Goal: Task Accomplishment & Management: Complete application form

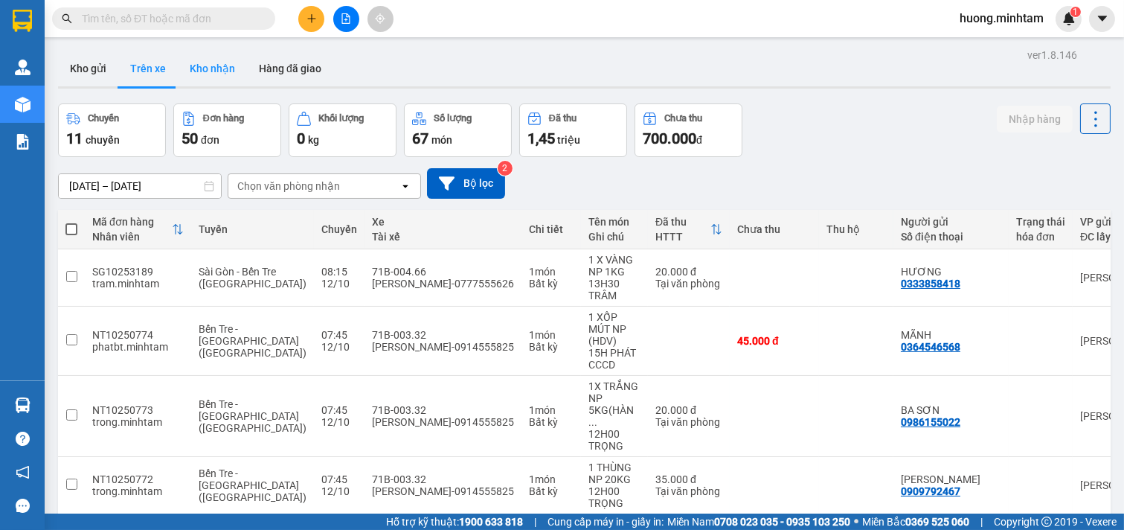
click at [225, 76] on button "Kho nhận" at bounding box center [212, 69] width 69 height 36
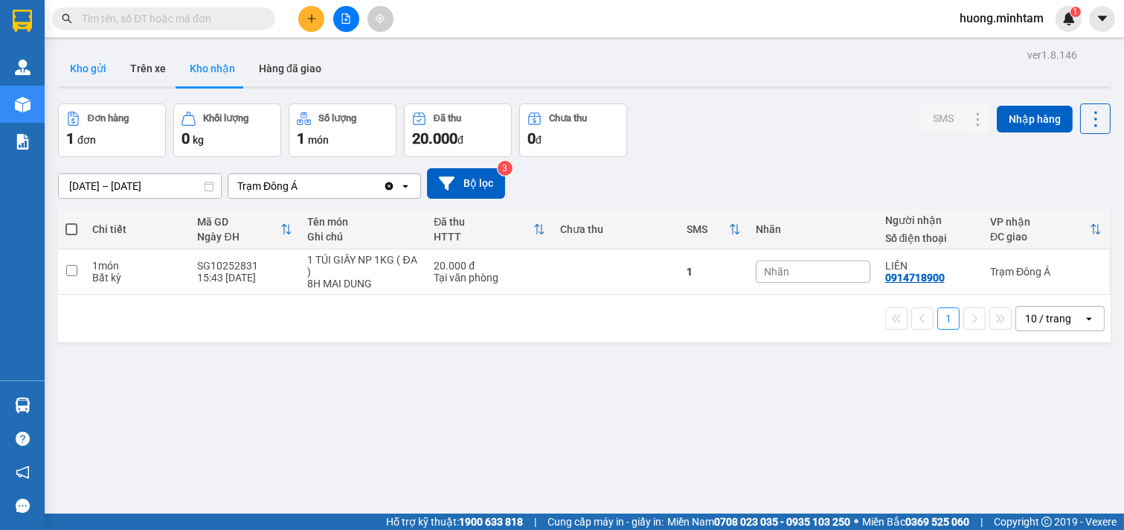
click at [89, 71] on button "Kho gửi" at bounding box center [88, 69] width 60 height 36
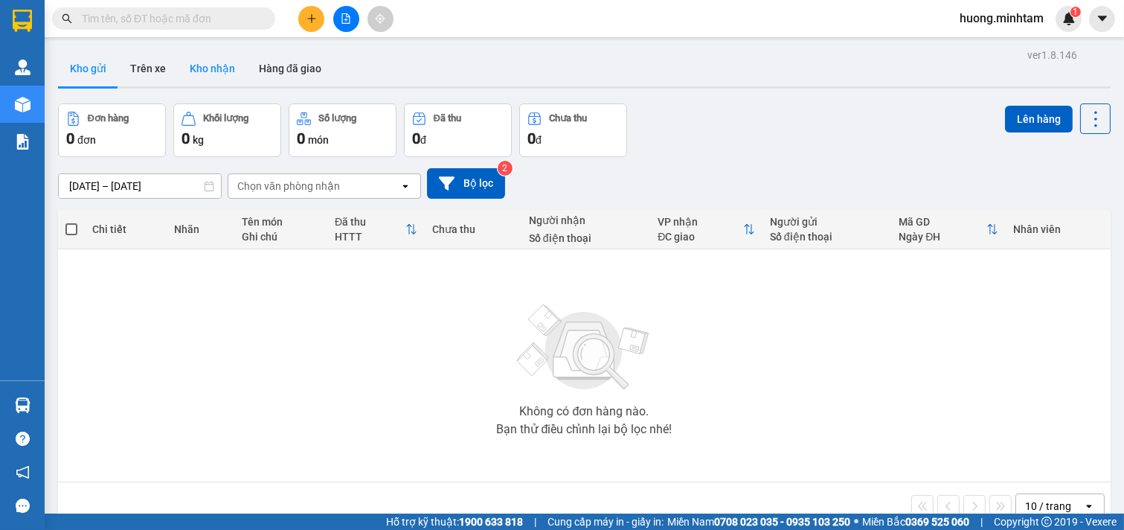
click at [197, 76] on button "Kho nhận" at bounding box center [212, 69] width 69 height 36
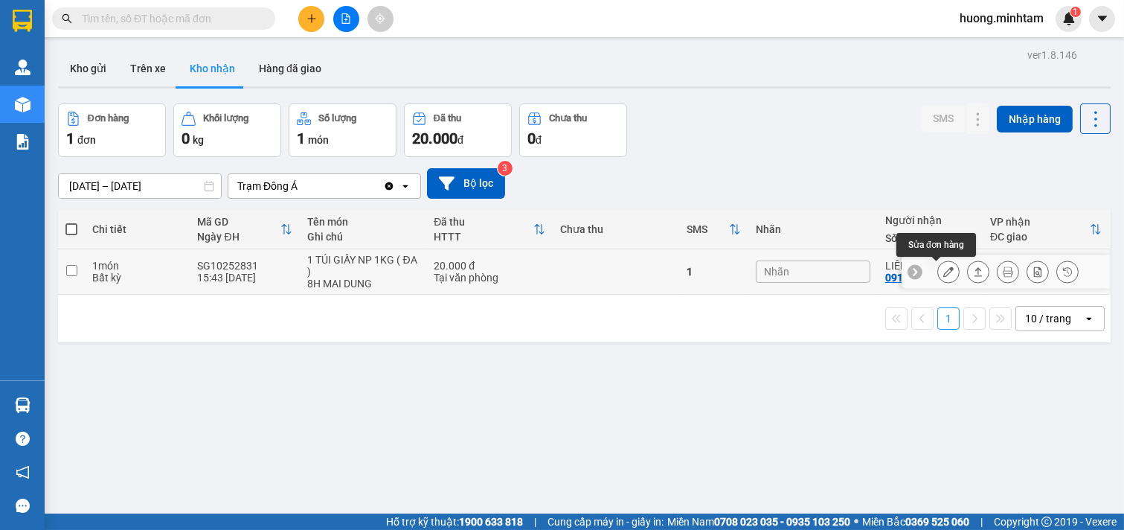
click at [943, 271] on icon at bounding box center [948, 271] width 10 height 10
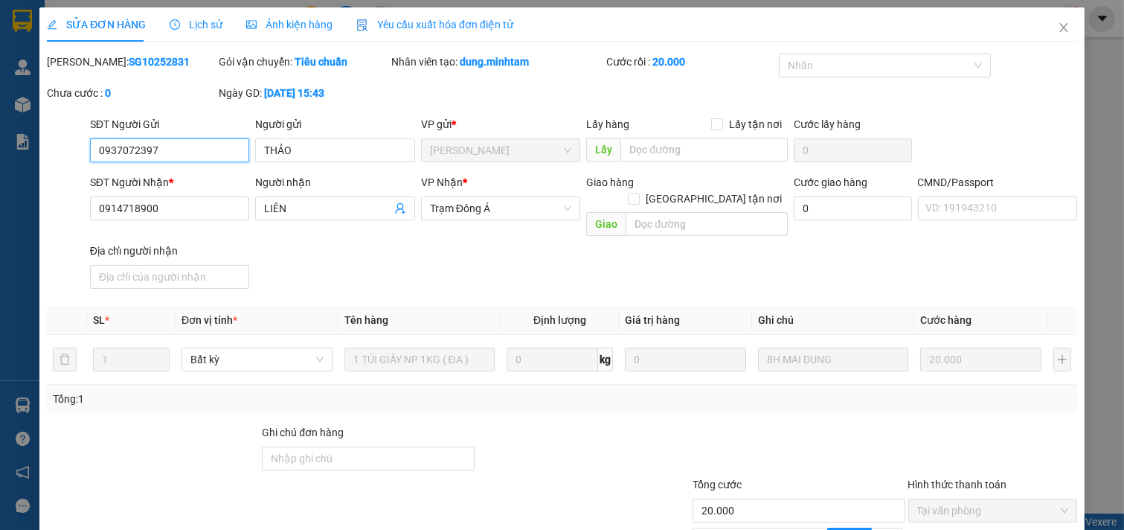
type input "0937072397"
type input "THẢO"
type input "0914718900"
type input "LIÊN"
type input "20.000"
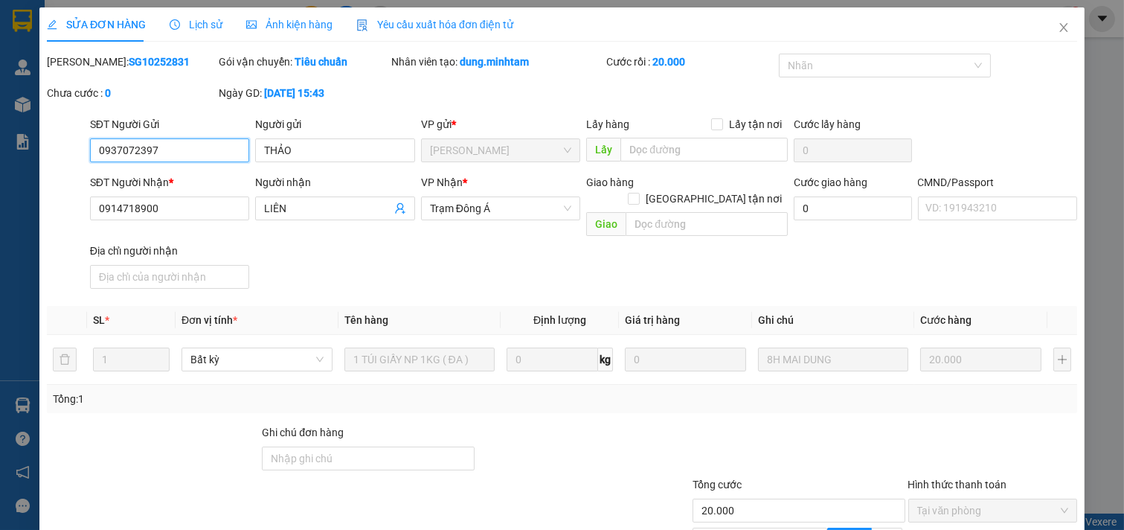
scroll to position [152, 0]
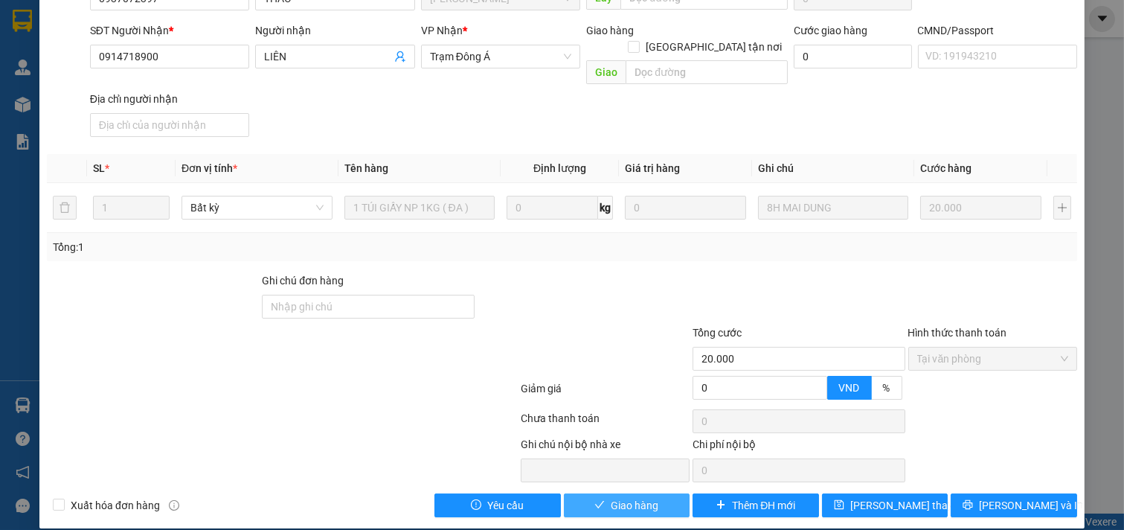
drag, startPoint x: 644, startPoint y: 492, endPoint x: 519, endPoint y: 299, distance: 229.7
click at [643, 497] on span "Giao hàng" at bounding box center [635, 505] width 48 height 16
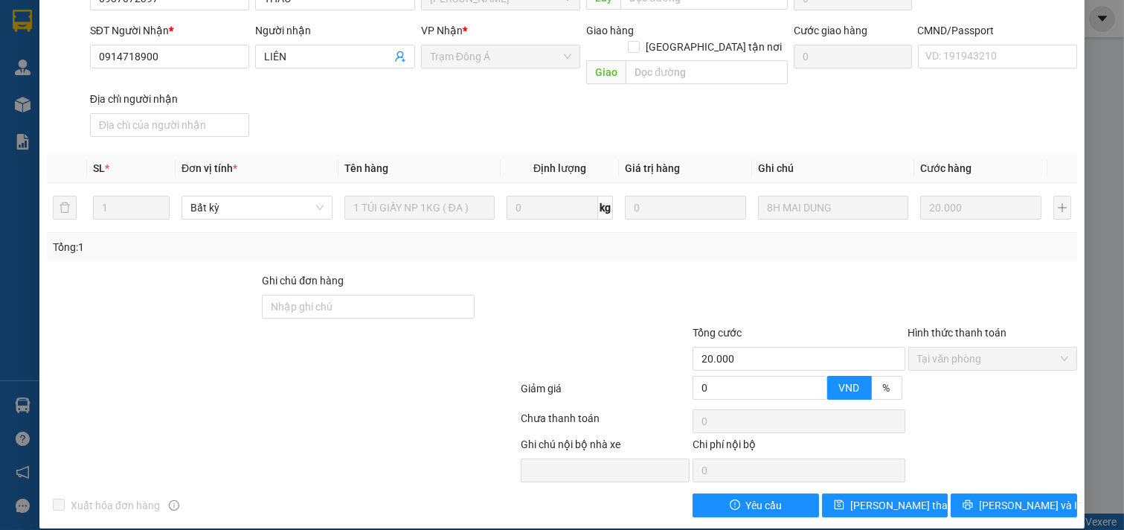
scroll to position [0, 0]
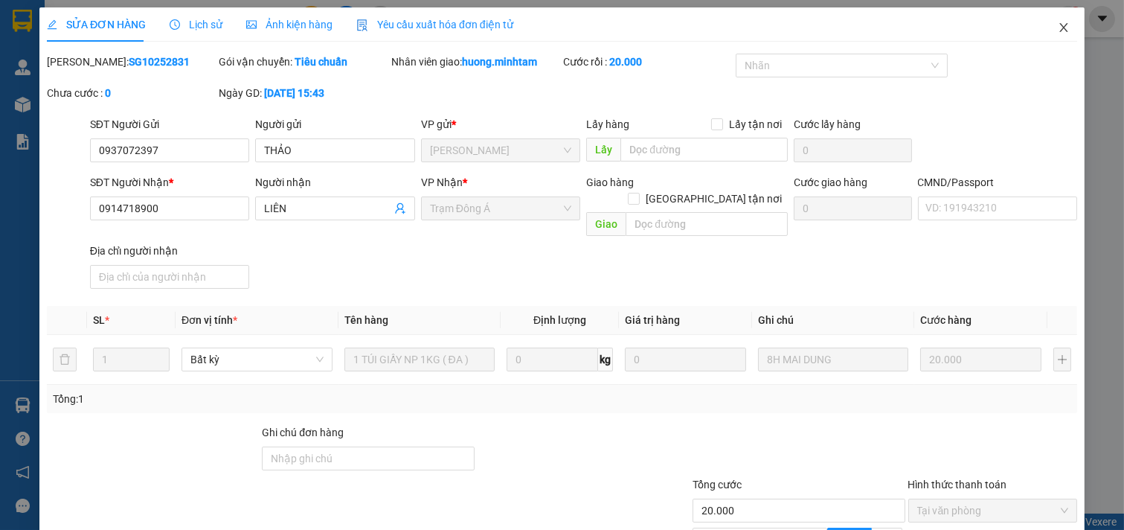
click at [1059, 28] on icon "close" at bounding box center [1063, 27] width 8 height 9
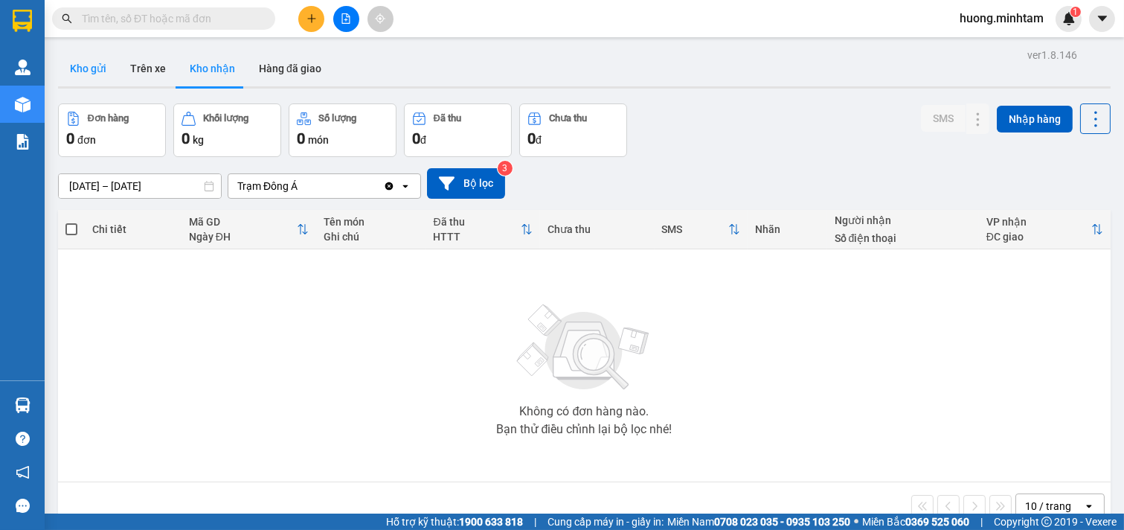
click at [105, 67] on button "Kho gửi" at bounding box center [88, 69] width 60 height 36
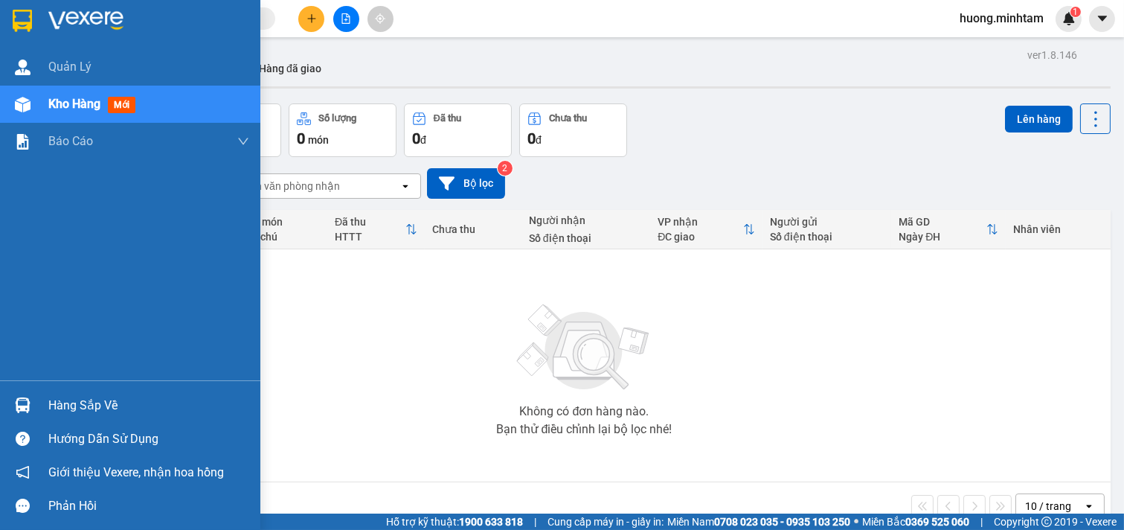
click at [112, 399] on div "Hàng sắp về" at bounding box center [148, 405] width 201 height 22
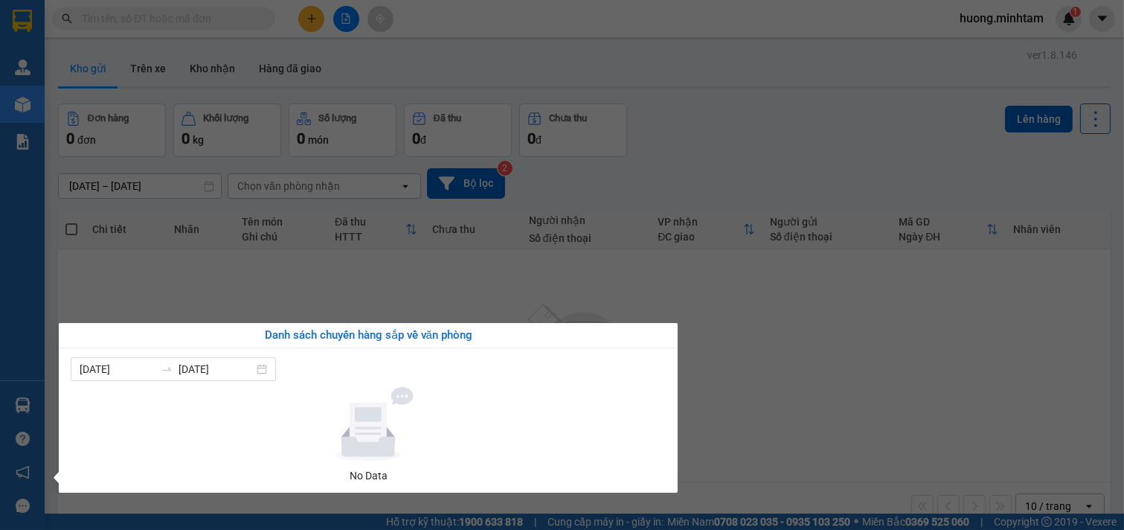
click at [248, 288] on section "Kết quả tìm kiếm ( 79 ) Bộ lọc Mã ĐH Trạng thái Món hàng Tổng cước Chưa cước Nh…" at bounding box center [562, 265] width 1124 height 530
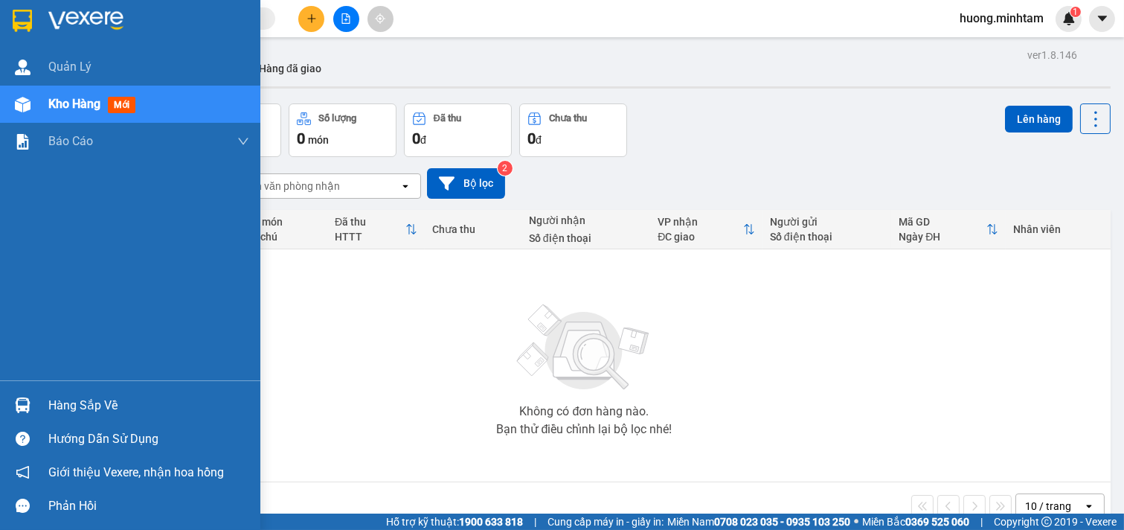
click at [65, 407] on div "Hàng sắp về" at bounding box center [148, 405] width 201 height 22
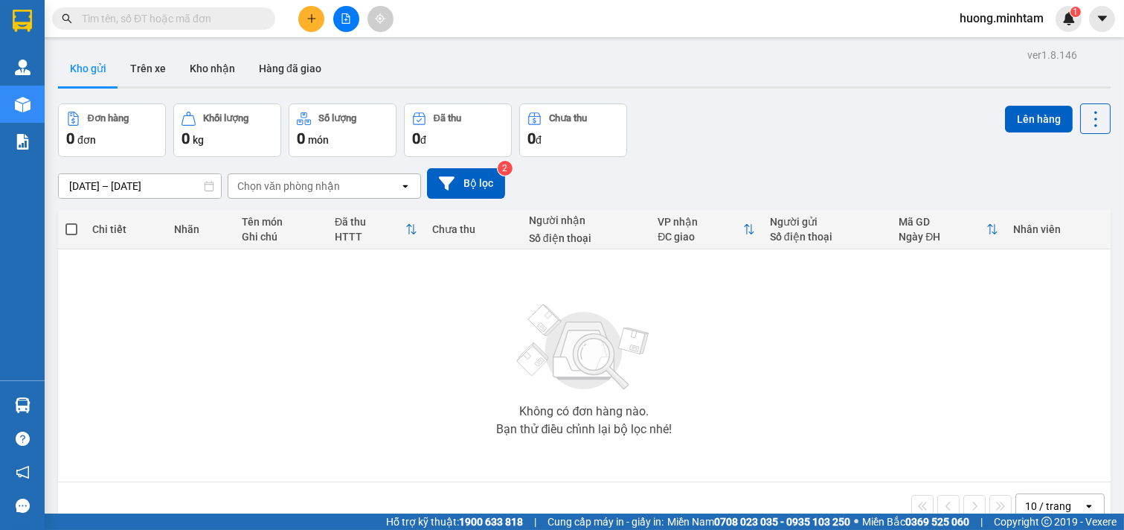
click at [211, 272] on section "Kết quả tìm kiếm ( 79 ) Bộ lọc Mã ĐH Trạng thái Món hàng Tổng cước Chưa cước Nh…" at bounding box center [562, 265] width 1124 height 530
